Goal: Task Accomplishment & Management: Manage account settings

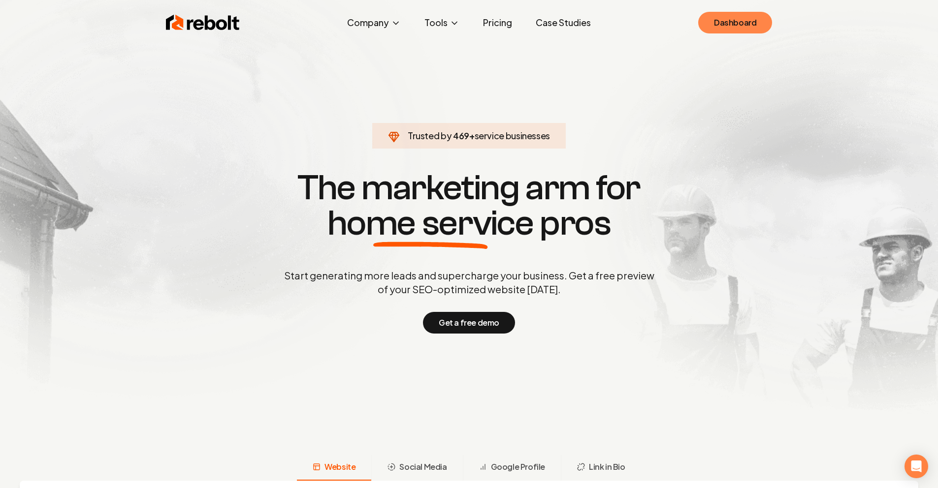
click at [748, 22] on link "Dashboard" at bounding box center [735, 23] width 74 height 22
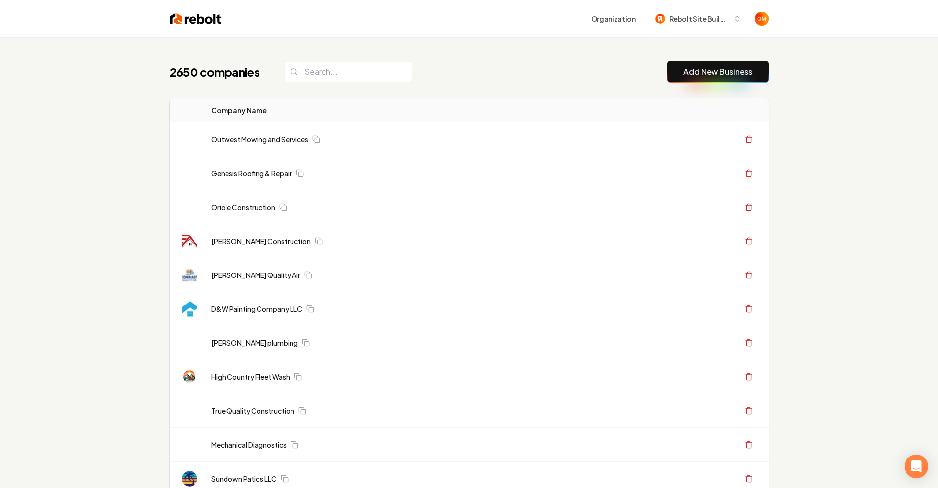
click at [331, 75] on input "search" at bounding box center [348, 72] width 128 height 21
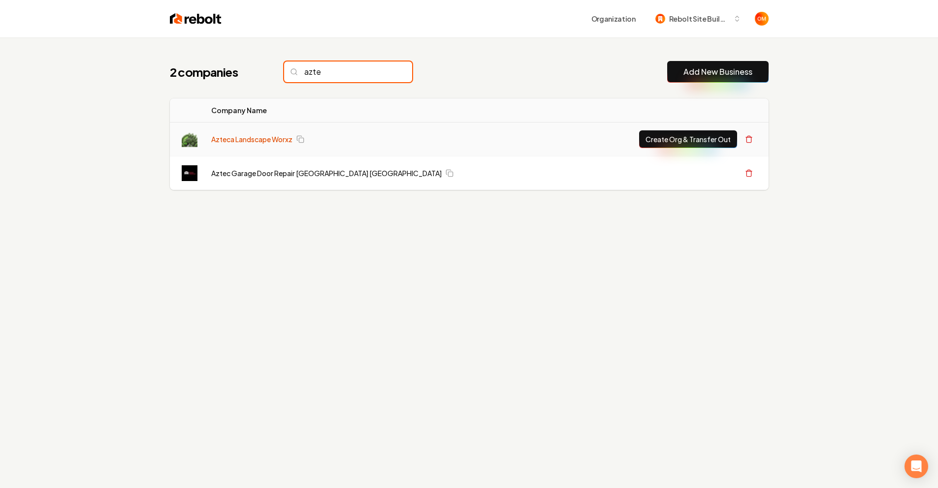
type input "azte"
click at [256, 140] on link "Azteca Landscape Worxz" at bounding box center [251, 139] width 81 height 10
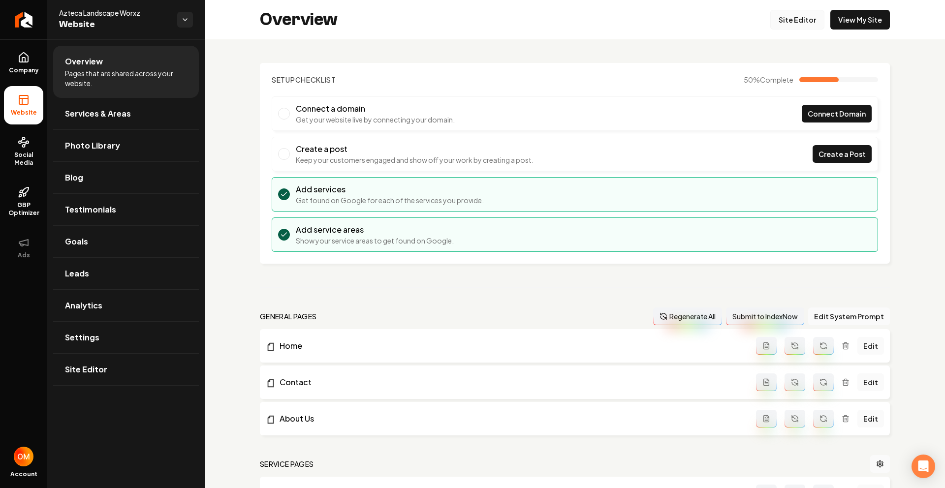
click at [791, 16] on link "Site Editor" at bounding box center [797, 20] width 54 height 20
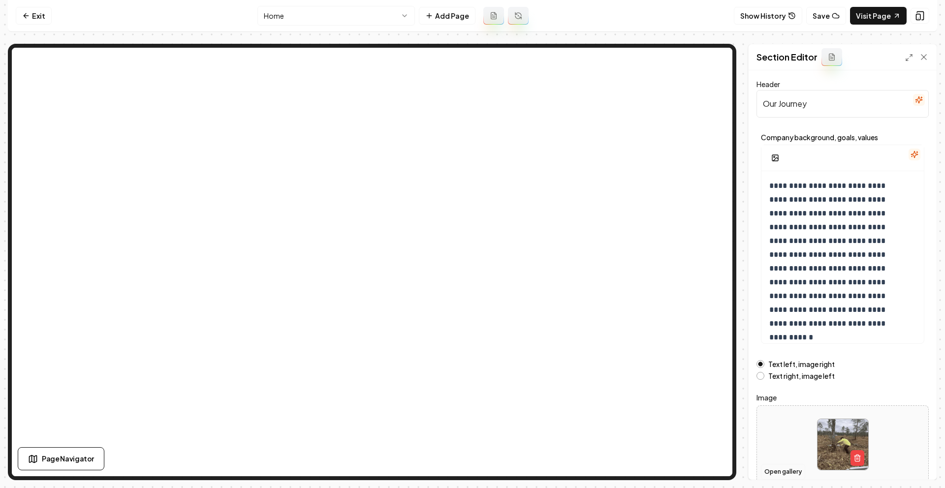
click at [780, 472] on button "Open gallery" at bounding box center [783, 472] width 44 height 16
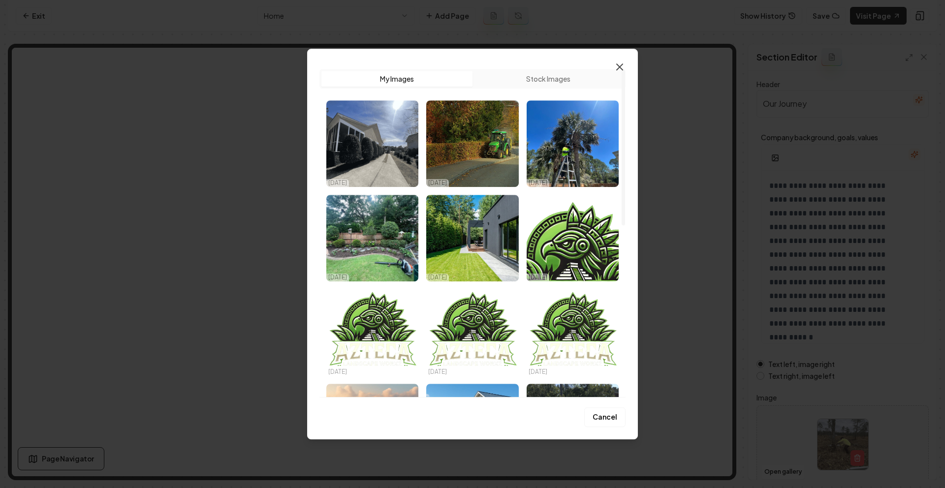
click at [624, 66] on icon "button" at bounding box center [620, 67] width 12 height 12
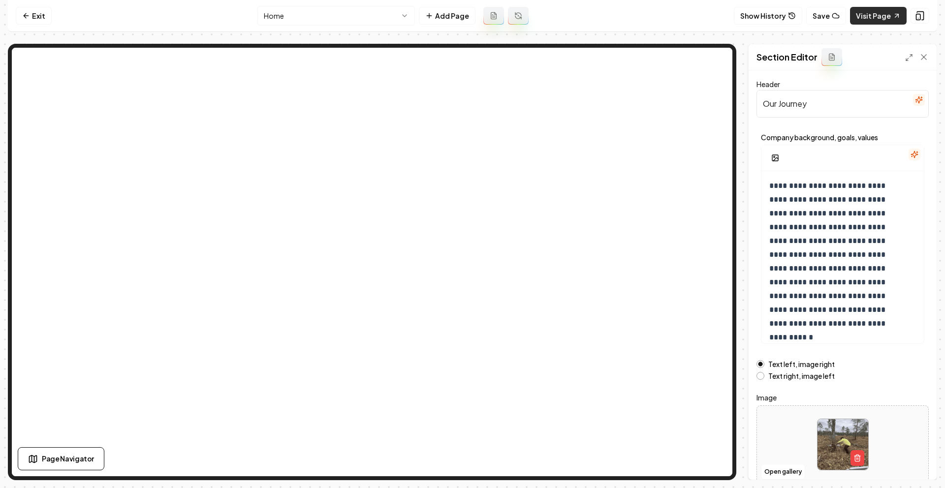
click at [888, 20] on link "Visit Page" at bounding box center [878, 16] width 57 height 18
click at [20, 14] on link "Exit" at bounding box center [34, 16] width 36 height 18
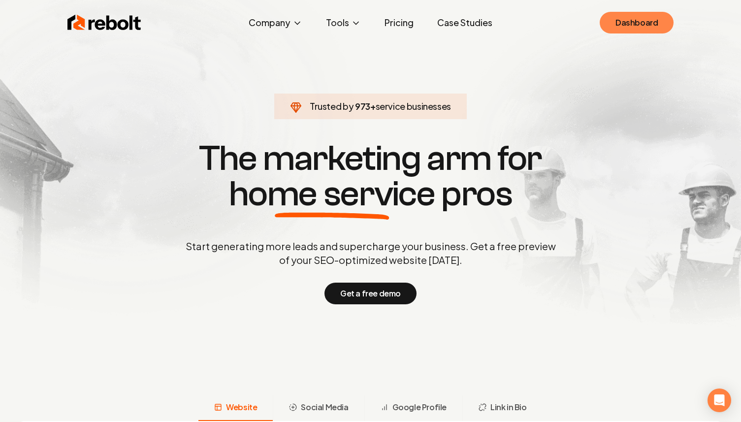
click at [637, 25] on link "Dashboard" at bounding box center [637, 23] width 74 height 22
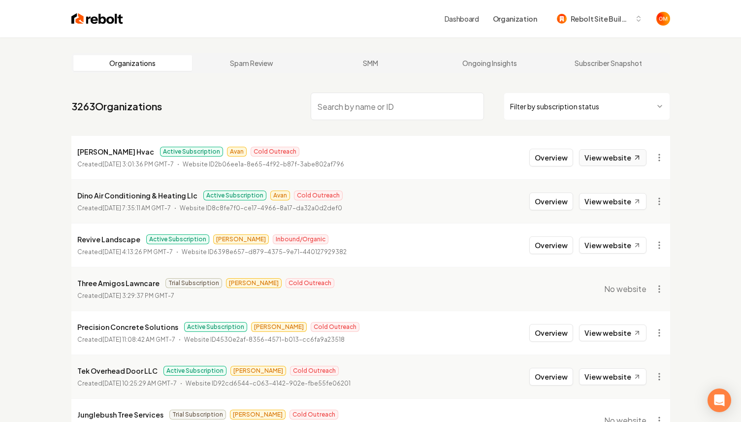
click at [618, 161] on link "View website" at bounding box center [612, 157] width 67 height 17
click at [657, 161] on html "Dashboard Organization Rebolt Site Builder Organizations Spam Review SMM Ongoin…" at bounding box center [370, 211] width 741 height 422
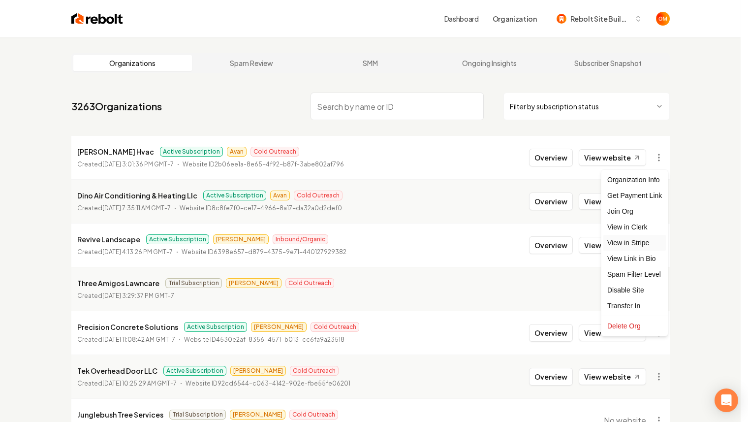
click at [649, 247] on link "View in Stripe" at bounding box center [634, 243] width 63 height 16
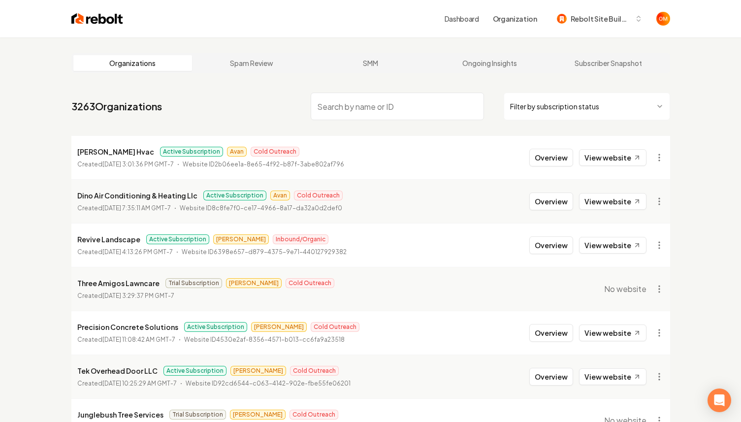
click at [93, 19] on img at bounding box center [97, 19] width 52 height 14
